Goal: Complete application form

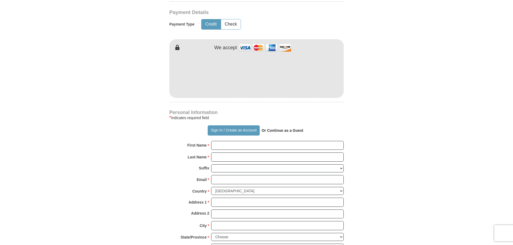
scroll to position [265, 0]
click at [232, 144] on input "First Name *" at bounding box center [277, 144] width 133 height 9
type input "[PERSON_NAME]"
click at [219, 180] on input "Email *" at bounding box center [277, 178] width 133 height 9
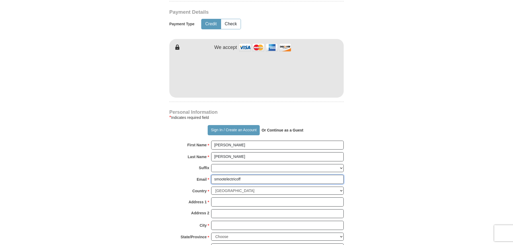
type input "[EMAIL_ADDRESS][DOMAIN_NAME]"
click at [228, 203] on input "Address 1 *" at bounding box center [277, 201] width 133 height 9
type input "19143 Polecat Creek Trail"
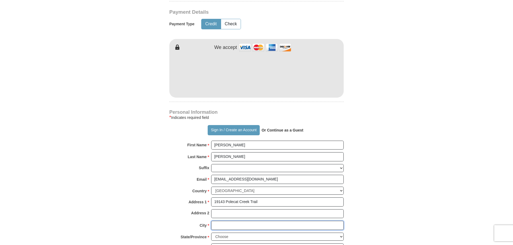
type input "[GEOGRAPHIC_DATA]"
select select "AL"
type input "36580-3978"
type input "2512790853"
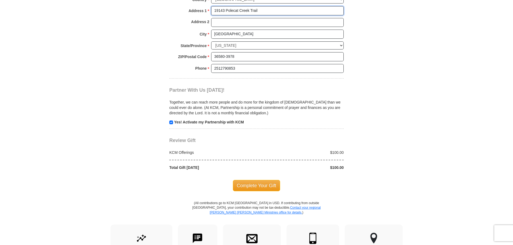
scroll to position [456, 0]
click at [260, 184] on span "Complete Your Gift" at bounding box center [257, 184] width 48 height 11
